Goal: Ask a question

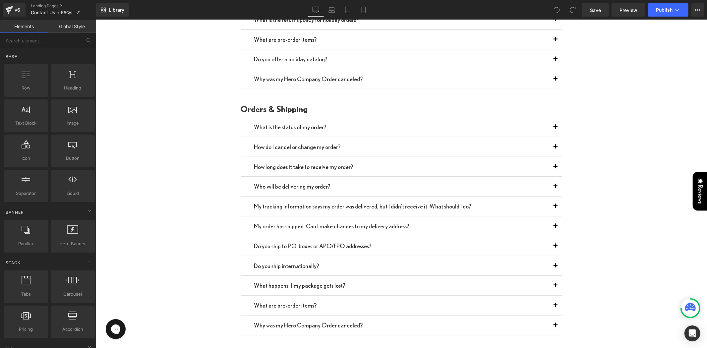
scroll to position [515, 0]
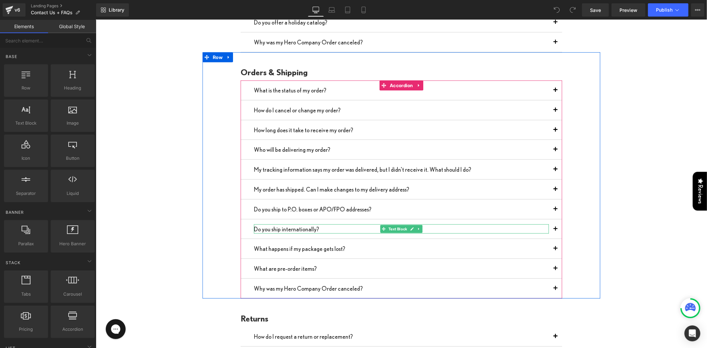
click at [303, 224] on p "Do you ship internationally?" at bounding box center [401, 229] width 295 height 10
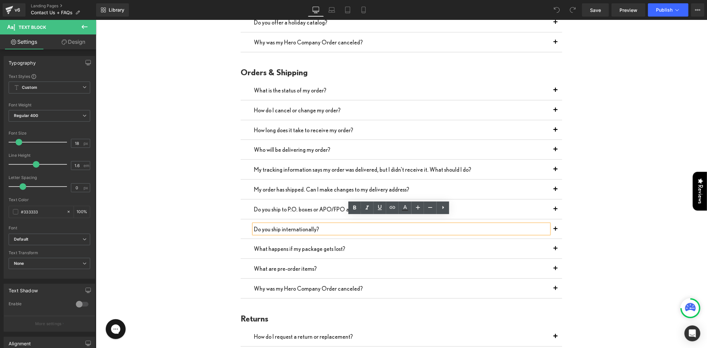
click at [550, 219] on button "button" at bounding box center [555, 229] width 13 height 20
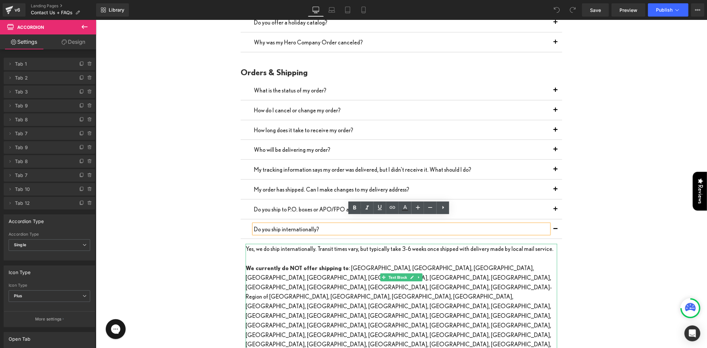
click at [333, 296] on p "We currently do NOT offer shipping to : [GEOGRAPHIC_DATA], [GEOGRAPHIC_DATA], […" at bounding box center [401, 320] width 312 height 115
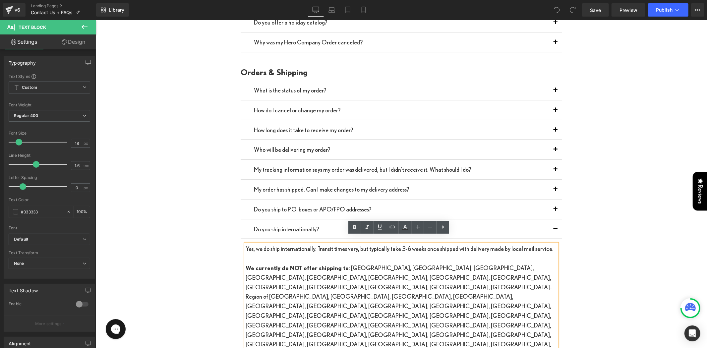
click at [331, 298] on p "We currently do NOT offer shipping to : [GEOGRAPHIC_DATA], [GEOGRAPHIC_DATA], […" at bounding box center [401, 320] width 312 height 115
click at [336, 299] on p "We currently do NOT offer shipping to : [GEOGRAPHIC_DATA], [GEOGRAPHIC_DATA], […" at bounding box center [401, 320] width 312 height 115
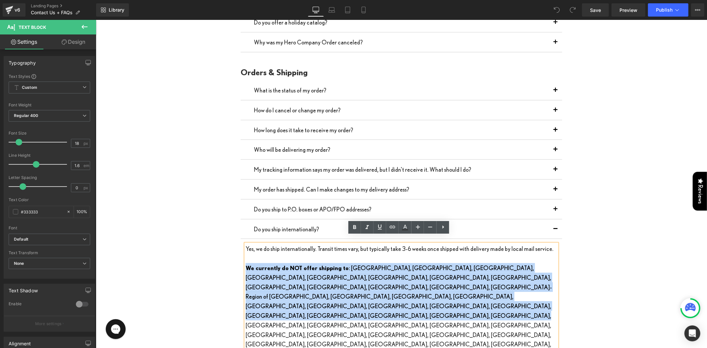
drag, startPoint x: 336, startPoint y: 299, endPoint x: 244, endPoint y: 260, distance: 99.5
click at [245, 263] on p "We currently do NOT offer shipping to : [GEOGRAPHIC_DATA], [GEOGRAPHIC_DATA], […" at bounding box center [401, 320] width 312 height 115
click at [361, 271] on p "We currently do NOT offer shipping to : [GEOGRAPHIC_DATA], [GEOGRAPHIC_DATA], […" at bounding box center [401, 320] width 312 height 115
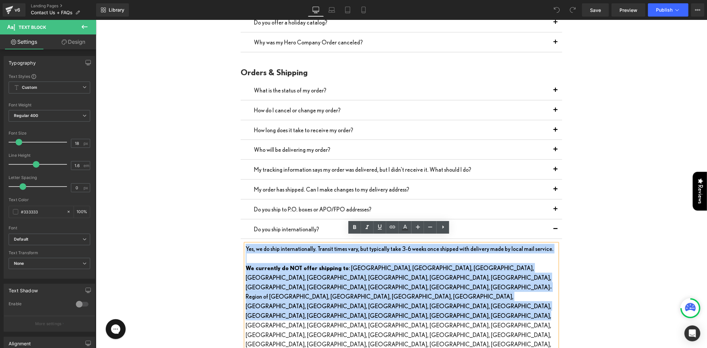
drag, startPoint x: 340, startPoint y: 296, endPoint x: 243, endPoint y: 240, distance: 112.1
click at [245, 244] on div "Yes, we do ship internationally. Transit times vary, but typically take 3-6 wee…" at bounding box center [401, 311] width 312 height 134
click at [279, 263] on p "We currently do NOT offer shipping to : [GEOGRAPHIC_DATA], [GEOGRAPHIC_DATA], […" at bounding box center [401, 320] width 312 height 115
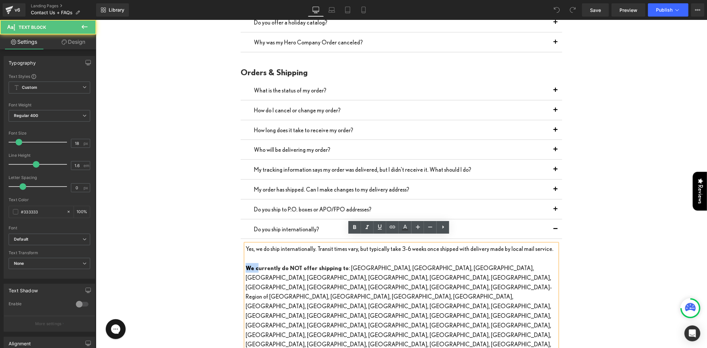
drag, startPoint x: 255, startPoint y: 260, endPoint x: 244, endPoint y: 259, distance: 10.9
click at [245, 264] on strong "We currently do NOT offer shipping to" at bounding box center [296, 267] width 103 height 7
click at [269, 264] on strong "Currently do NOT offer shipping to" at bounding box center [292, 267] width 94 height 7
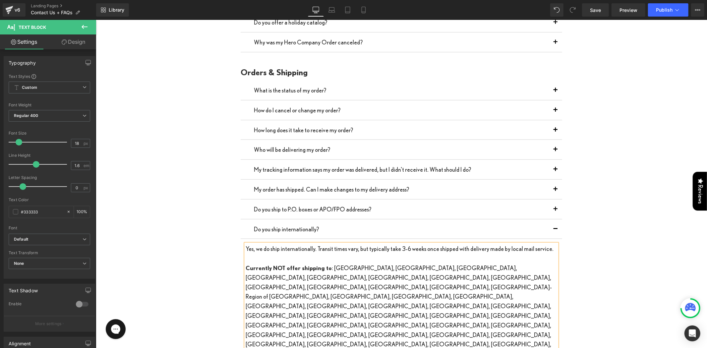
click at [552, 221] on button "button" at bounding box center [555, 229] width 13 height 20
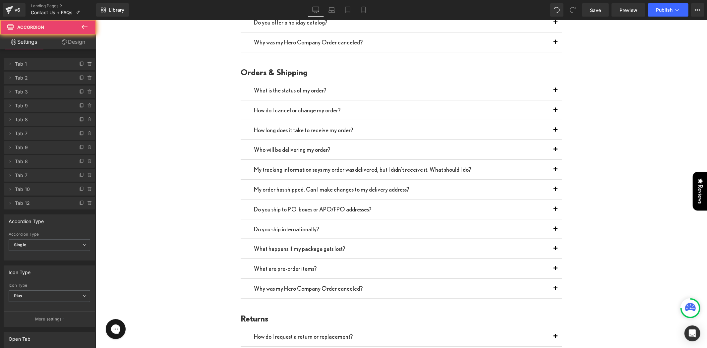
click at [555, 231] on span "button" at bounding box center [555, 231] width 0 height 0
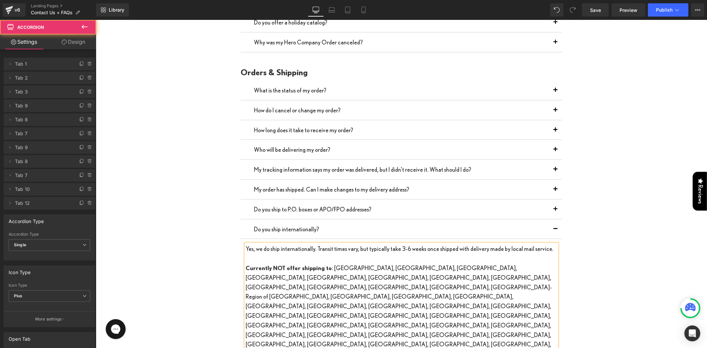
click at [552, 221] on button "button" at bounding box center [555, 229] width 13 height 20
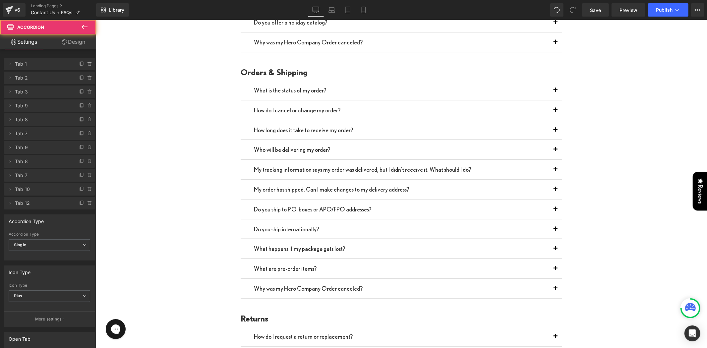
click at [555, 231] on span "button" at bounding box center [555, 231] width 0 height 0
